Goal: Information Seeking & Learning: Learn about a topic

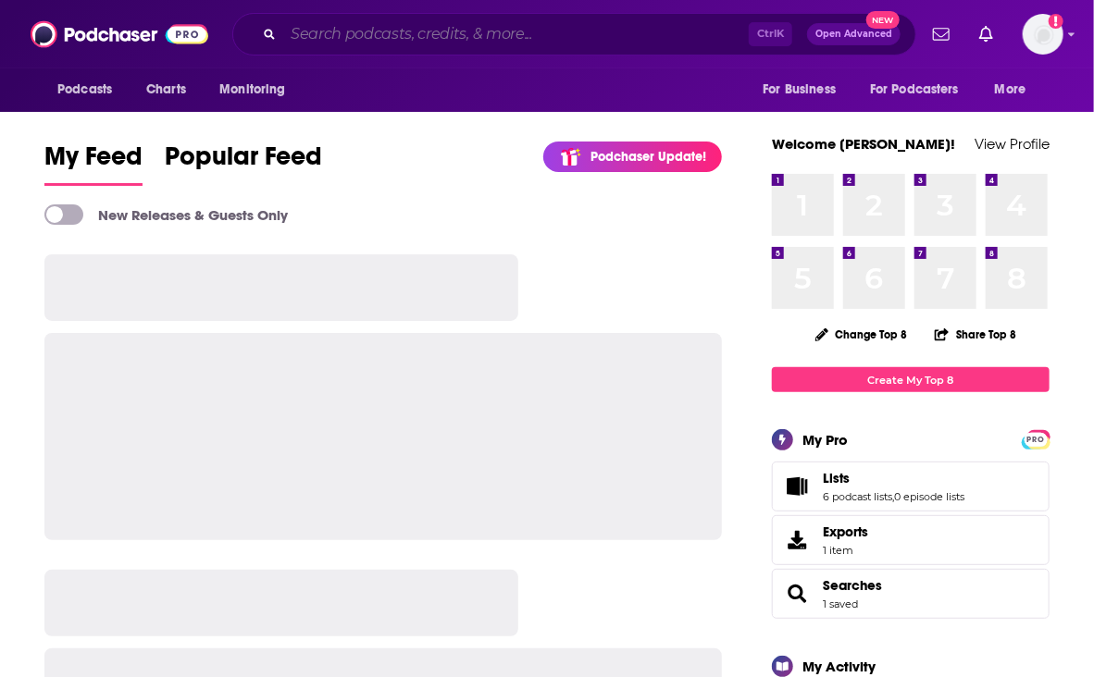
click at [314, 33] on input "Search podcasts, credits, & more..." at bounding box center [515, 34] width 465 height 30
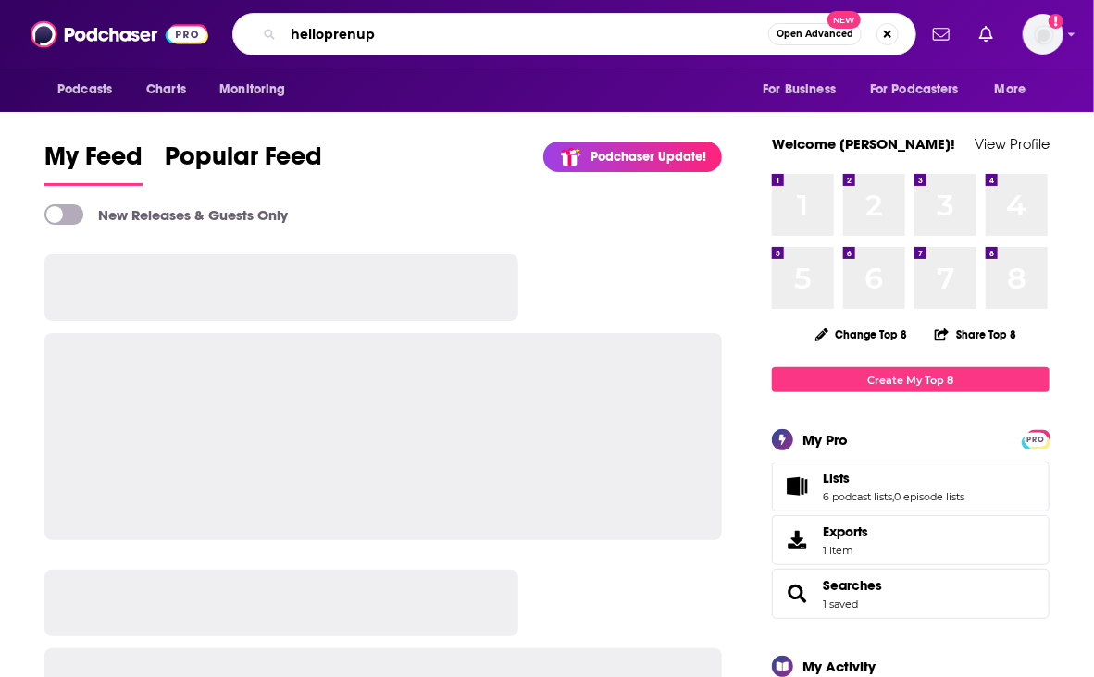
type input "helloprenup"
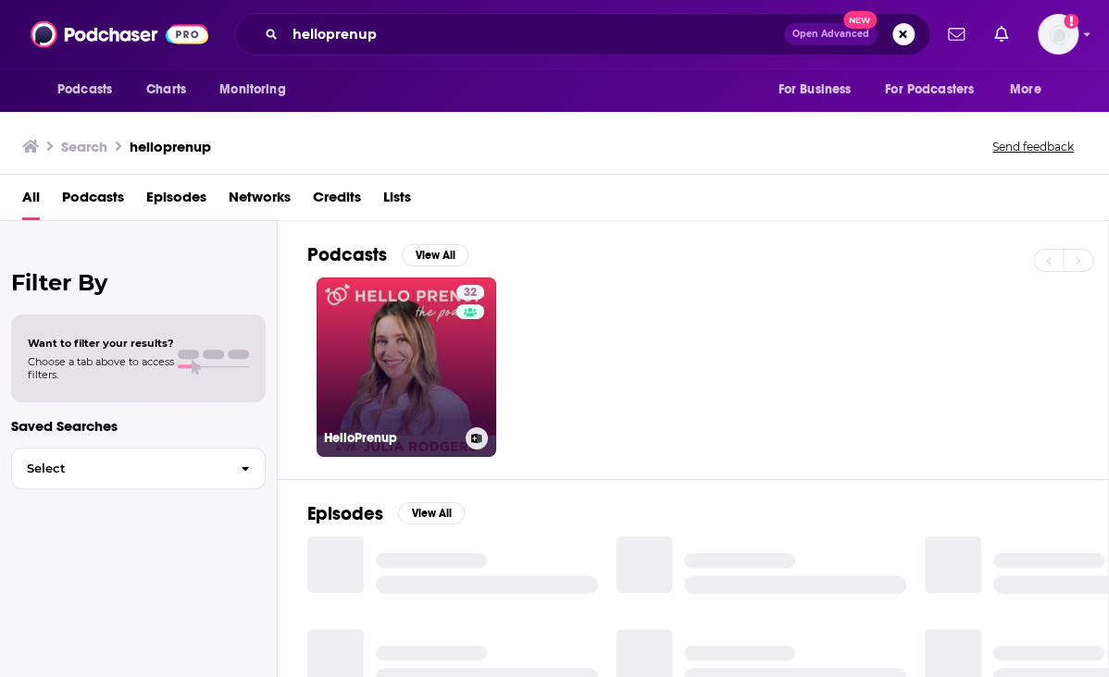
click at [409, 329] on link "32 HelloPrenup" at bounding box center [406, 368] width 180 height 180
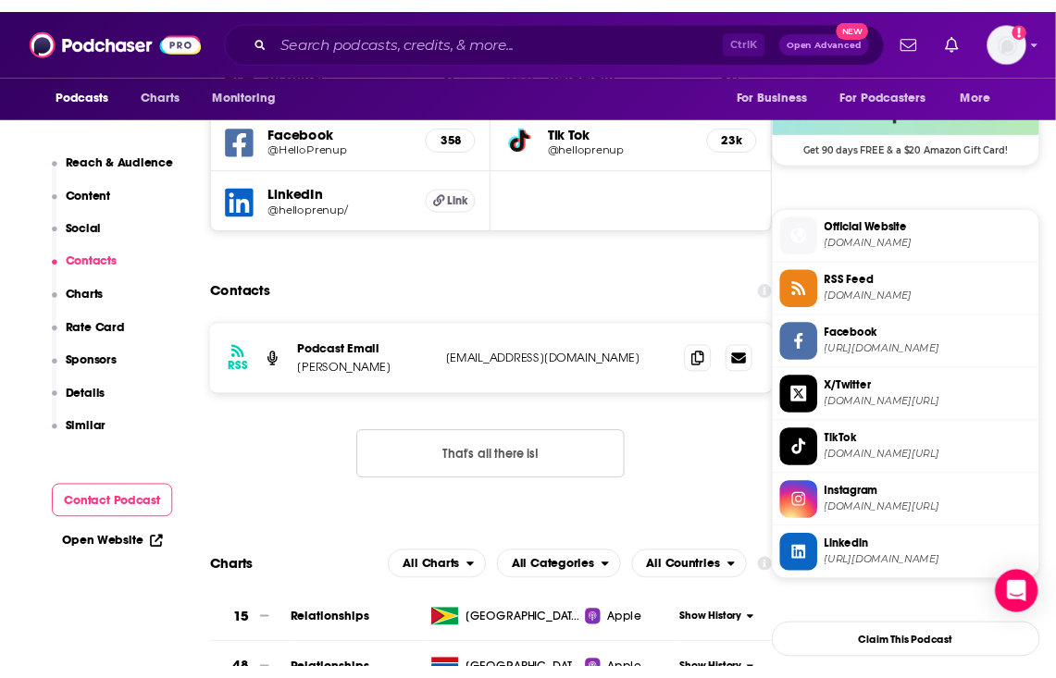
scroll to position [1203, 0]
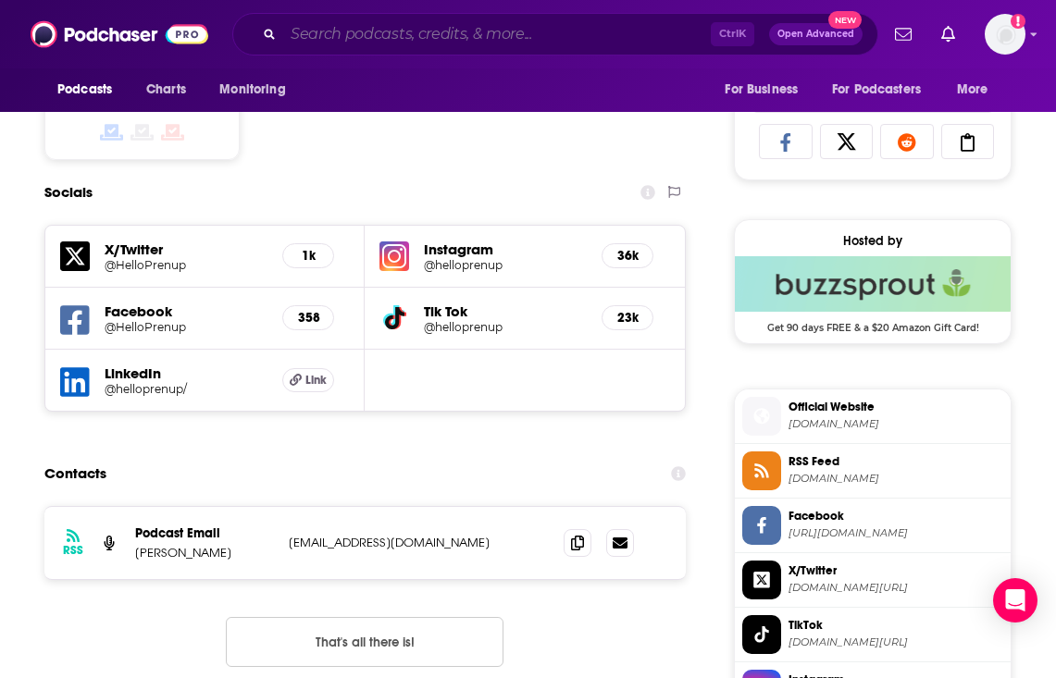
click at [339, 36] on input "Search podcasts, credits, & more..." at bounding box center [497, 34] width 428 height 30
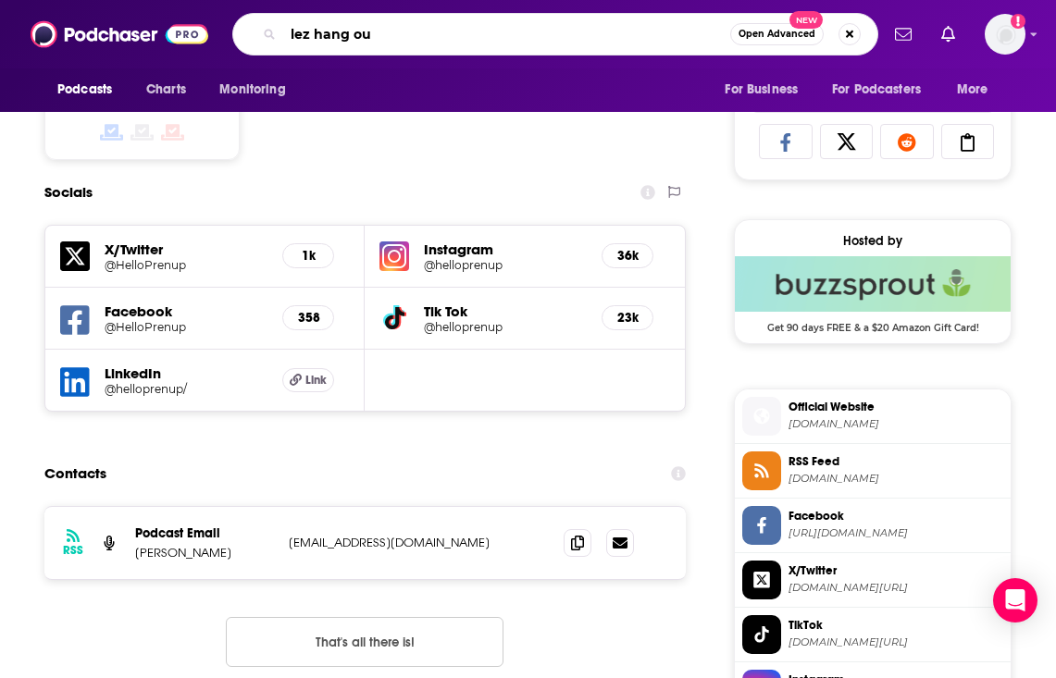
type input "lez hang out"
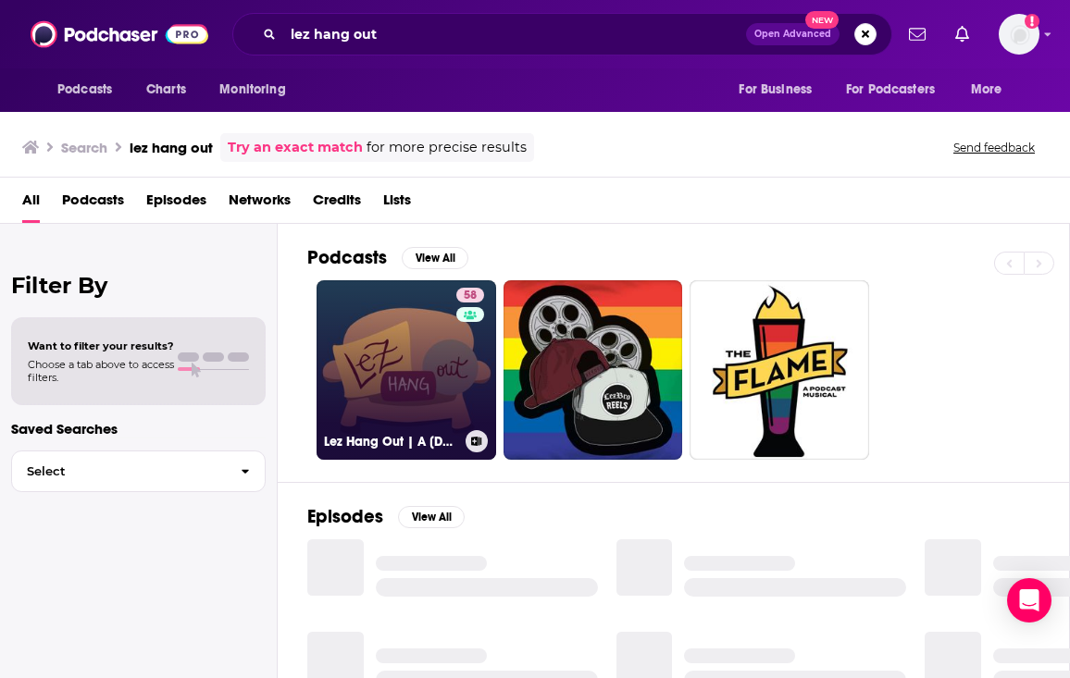
click at [374, 373] on link "58 Lez Hang Out | A [DEMOGRAPHIC_DATA] Podcast" at bounding box center [406, 370] width 180 height 180
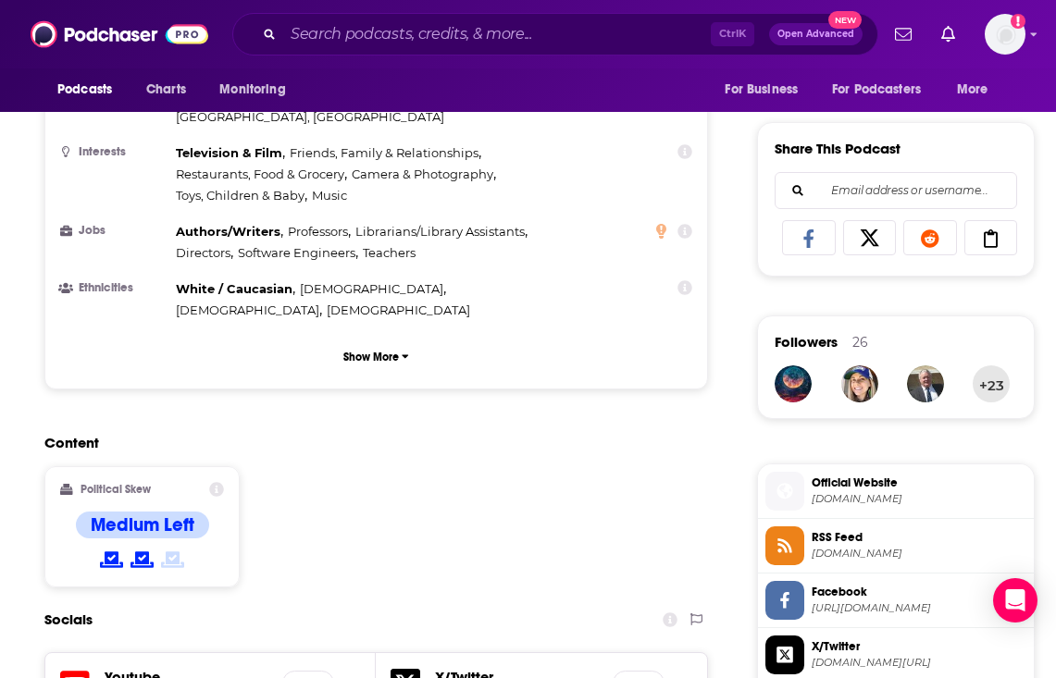
scroll to position [1481, 0]
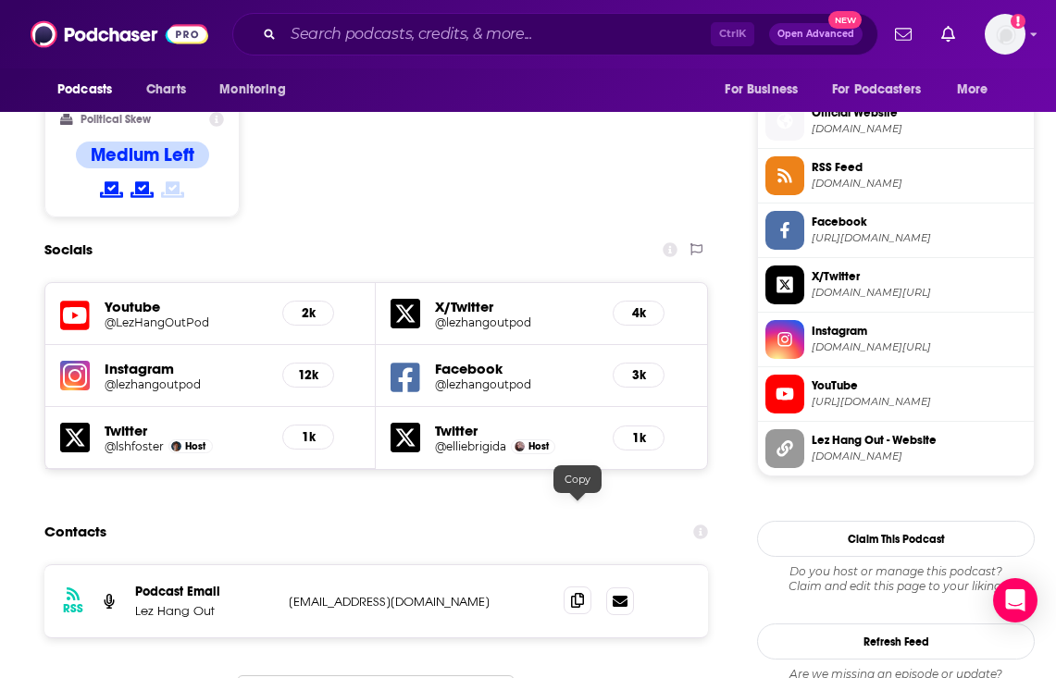
click at [581, 593] on icon at bounding box center [577, 600] width 13 height 15
click at [331, 36] on input "Search podcasts, credits, & more..." at bounding box center [497, 34] width 428 height 30
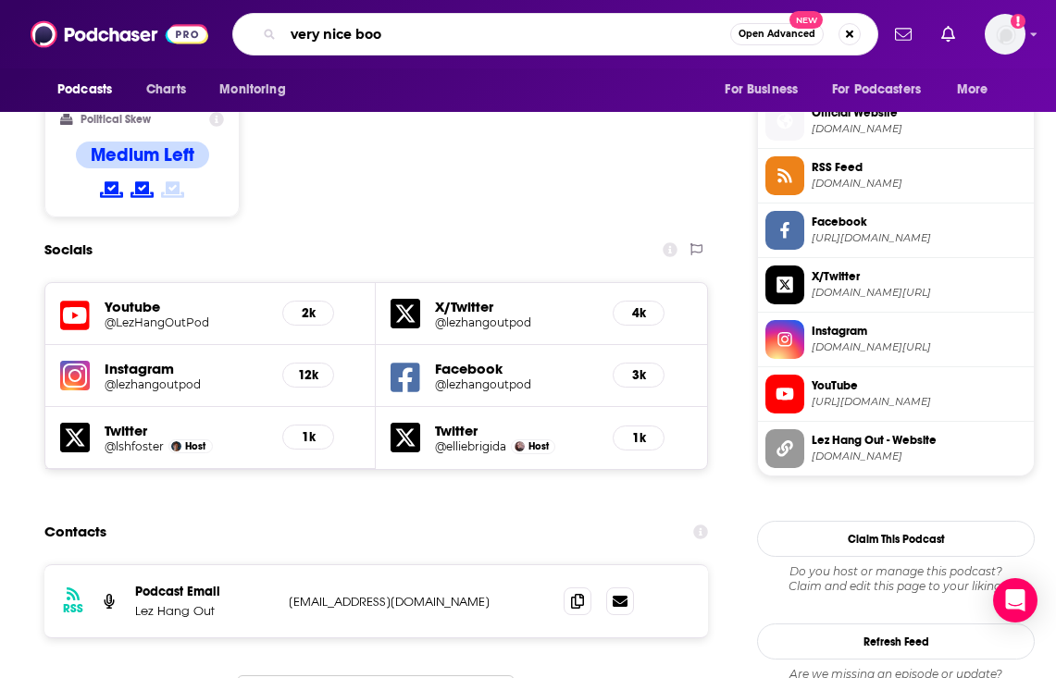
type input "very nice book"
